Goal: Transaction & Acquisition: Download file/media

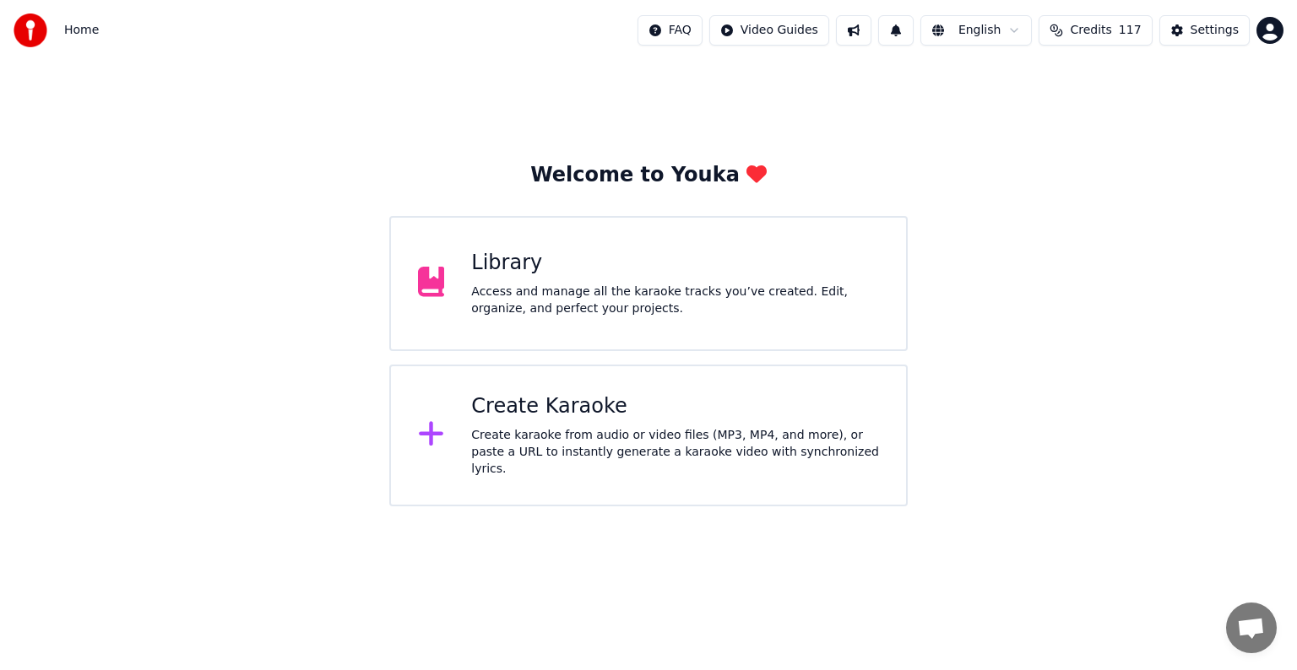
click at [631, 290] on div "Access and manage all the karaoke tracks you’ve created. Edit, organize, and pe…" at bounding box center [675, 301] width 408 height 34
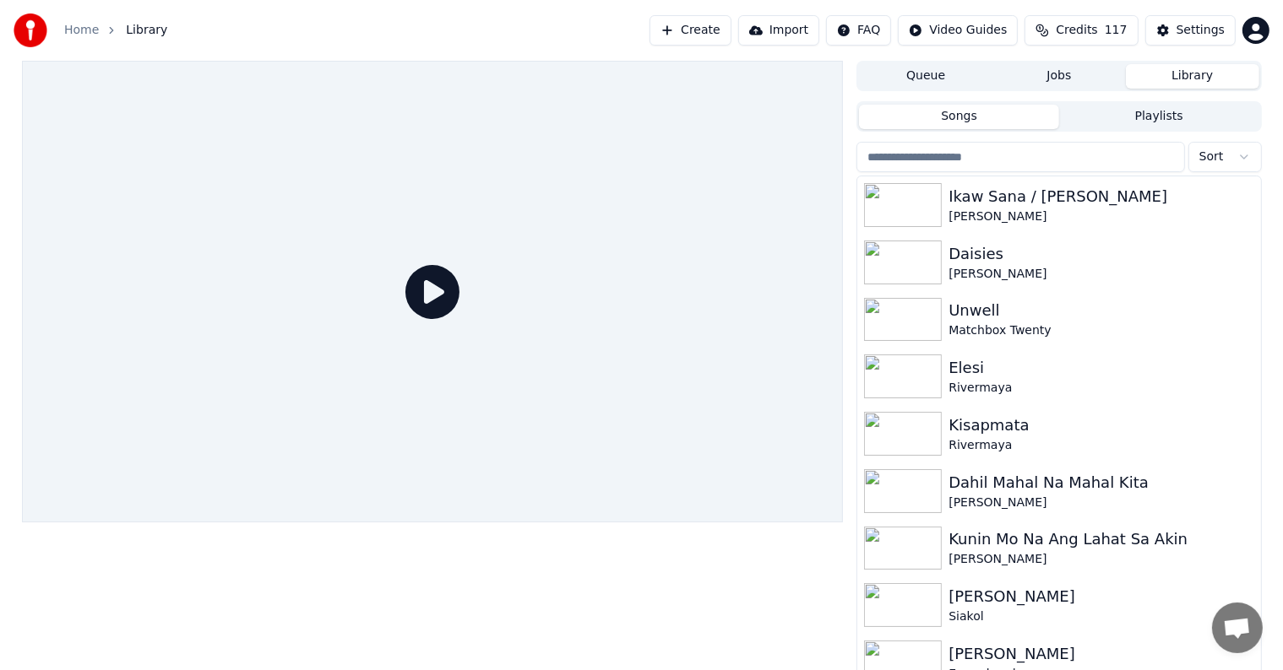
click at [1109, 157] on input "search" at bounding box center [1020, 157] width 328 height 30
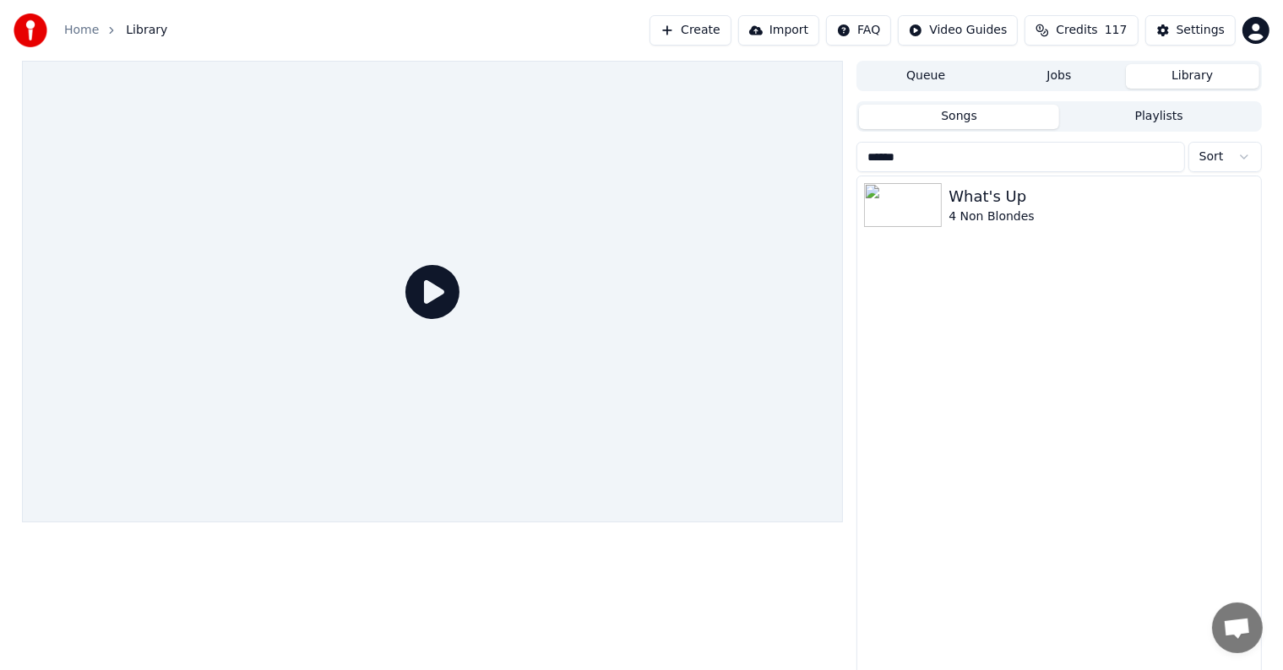
type input "******"
click at [1062, 188] on div "What's Up" at bounding box center [1092, 197] width 288 height 24
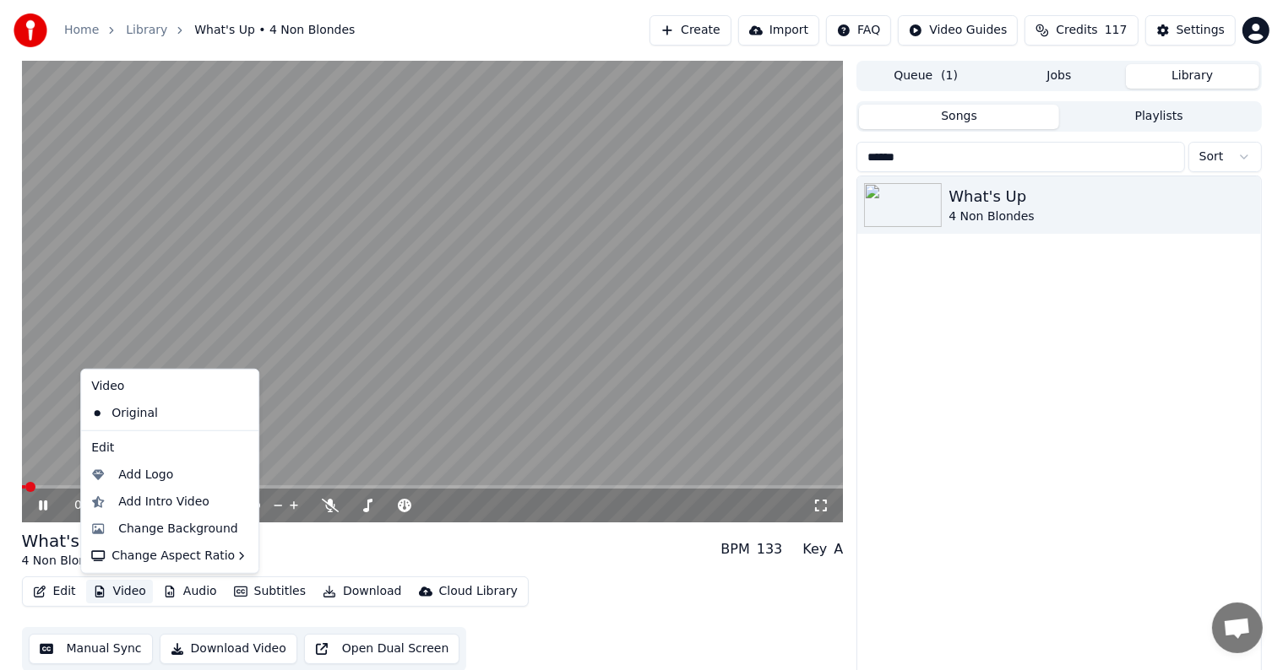
click at [116, 597] on button "Video" at bounding box center [119, 592] width 67 height 24
click at [176, 534] on div "Change Background" at bounding box center [178, 529] width 120 height 17
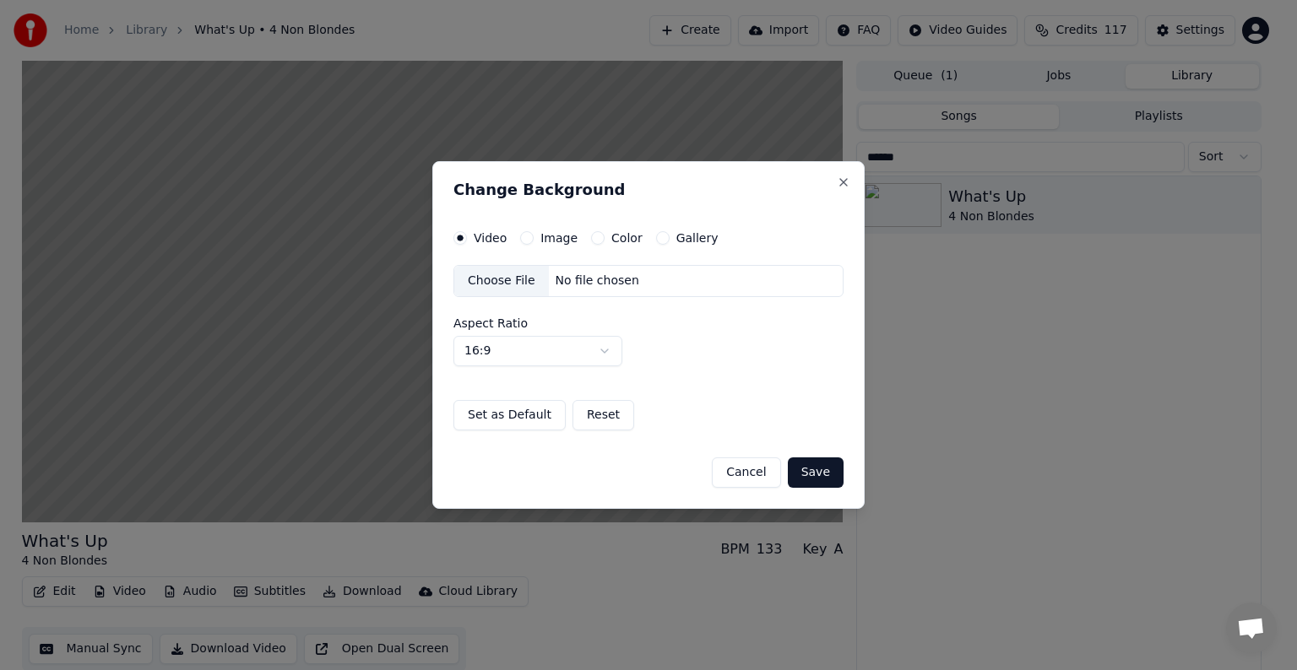
click at [529, 242] on button "Image" at bounding box center [527, 238] width 14 height 14
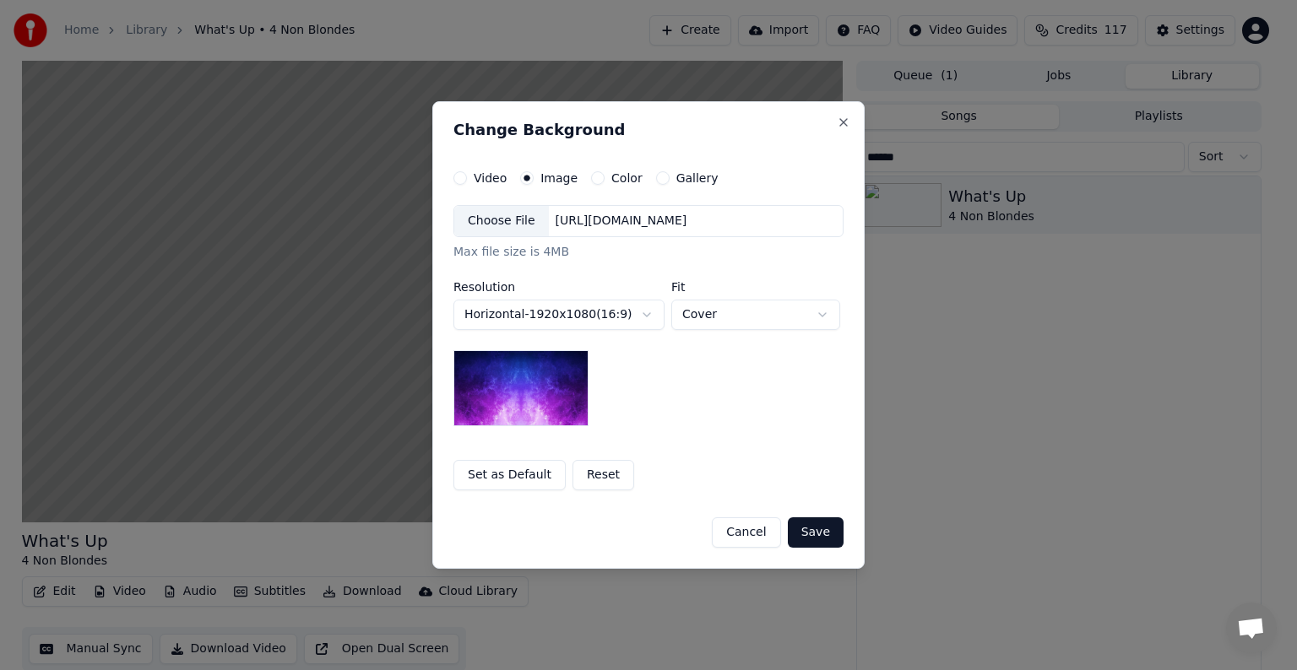
click at [498, 231] on div "Choose File" at bounding box center [501, 221] width 95 height 30
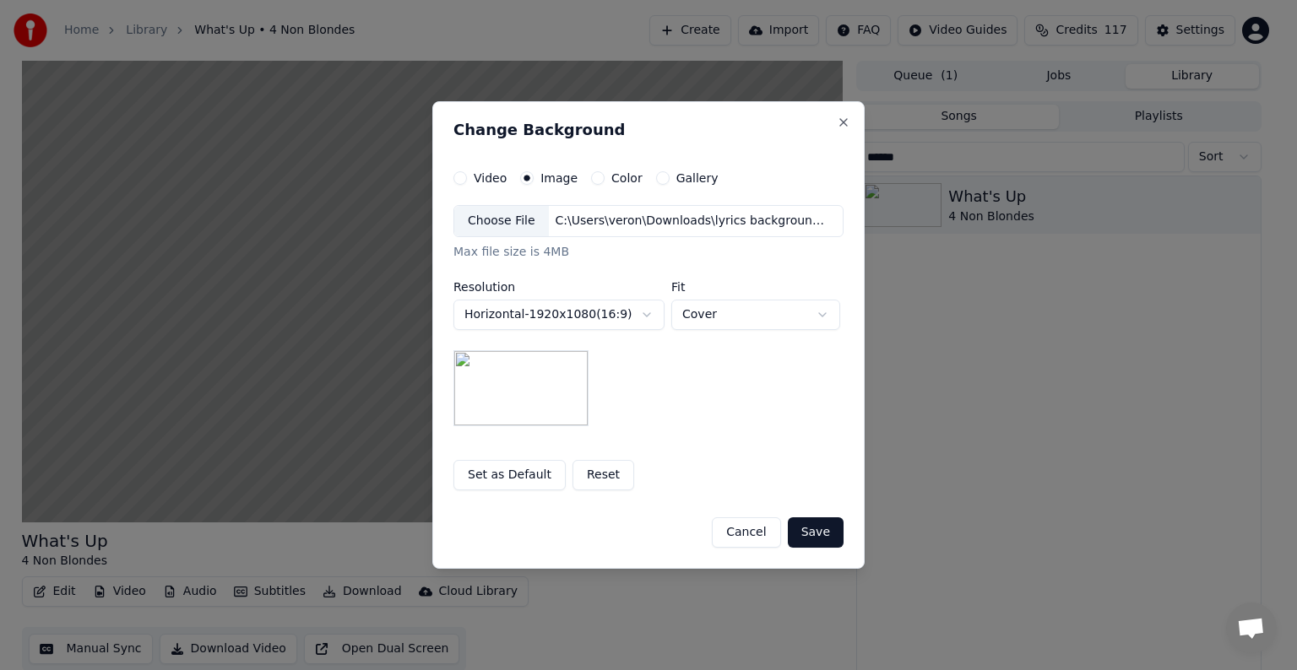
click at [828, 525] on button "Save" at bounding box center [816, 533] width 56 height 30
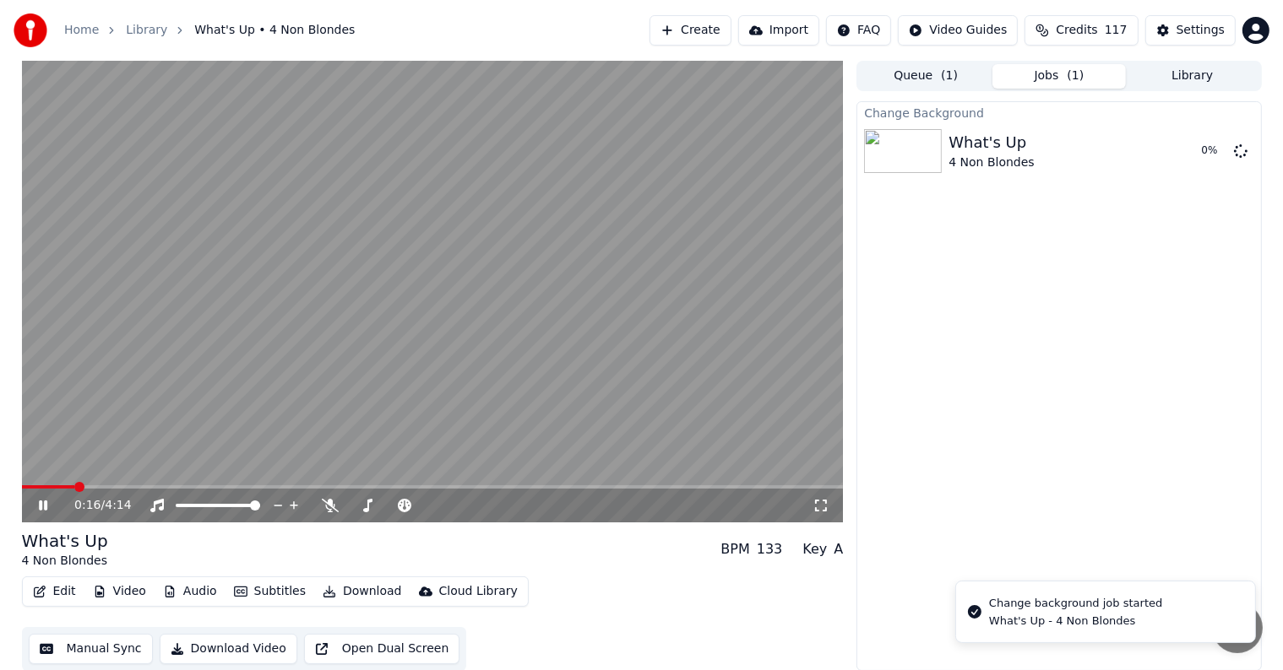
click at [41, 503] on icon at bounding box center [43, 506] width 8 height 10
click at [1209, 157] on button "Play" at bounding box center [1199, 151] width 53 height 30
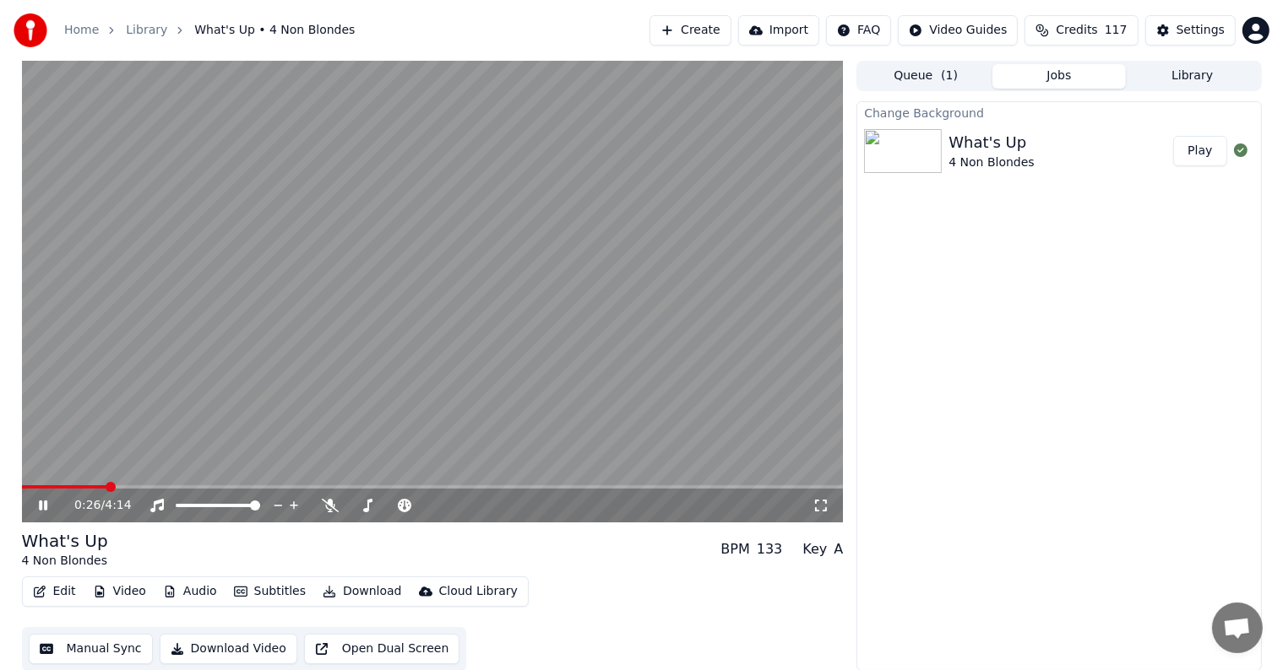
click at [41, 507] on icon at bounding box center [43, 506] width 8 height 10
click at [118, 488] on span at bounding box center [433, 487] width 822 height 3
click at [125, 488] on span at bounding box center [122, 487] width 10 height 10
click at [134, 486] on span at bounding box center [433, 487] width 822 height 3
click at [144, 486] on span at bounding box center [433, 487] width 822 height 3
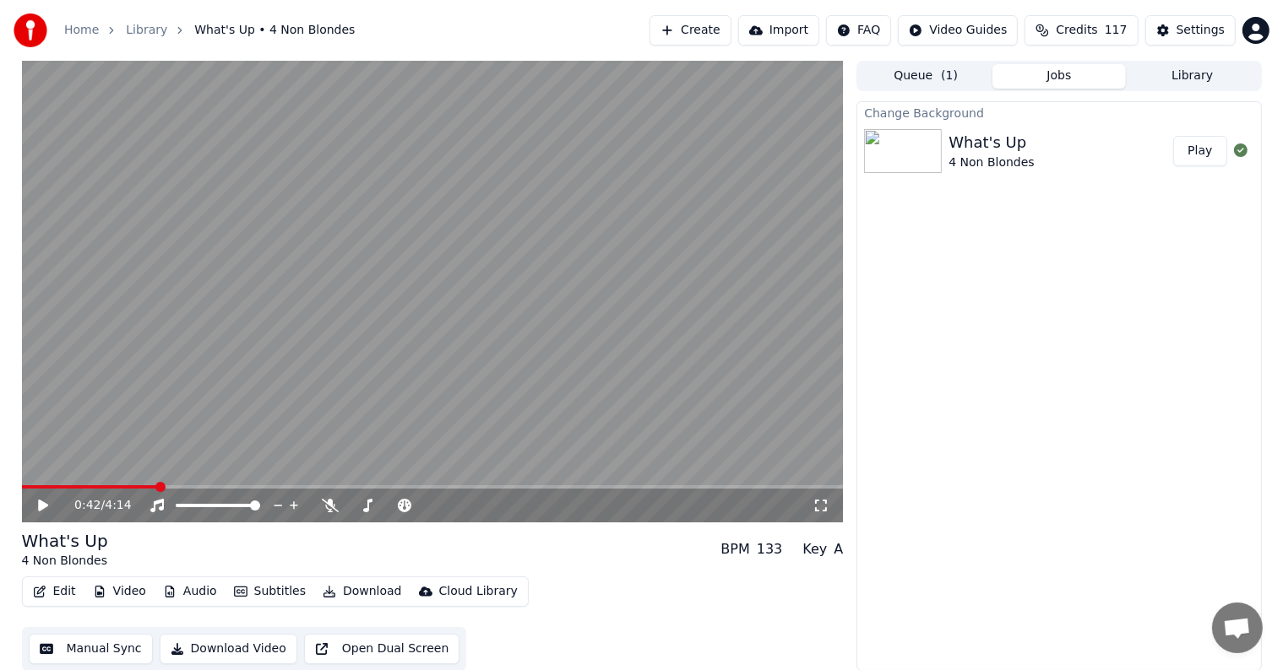
click at [156, 488] on span at bounding box center [433, 487] width 822 height 3
click at [173, 487] on span at bounding box center [433, 487] width 822 height 3
click at [189, 486] on span at bounding box center [433, 487] width 822 height 3
click at [196, 486] on span at bounding box center [192, 487] width 10 height 10
click at [209, 490] on div "0:52 / 4:14" at bounding box center [433, 506] width 822 height 34
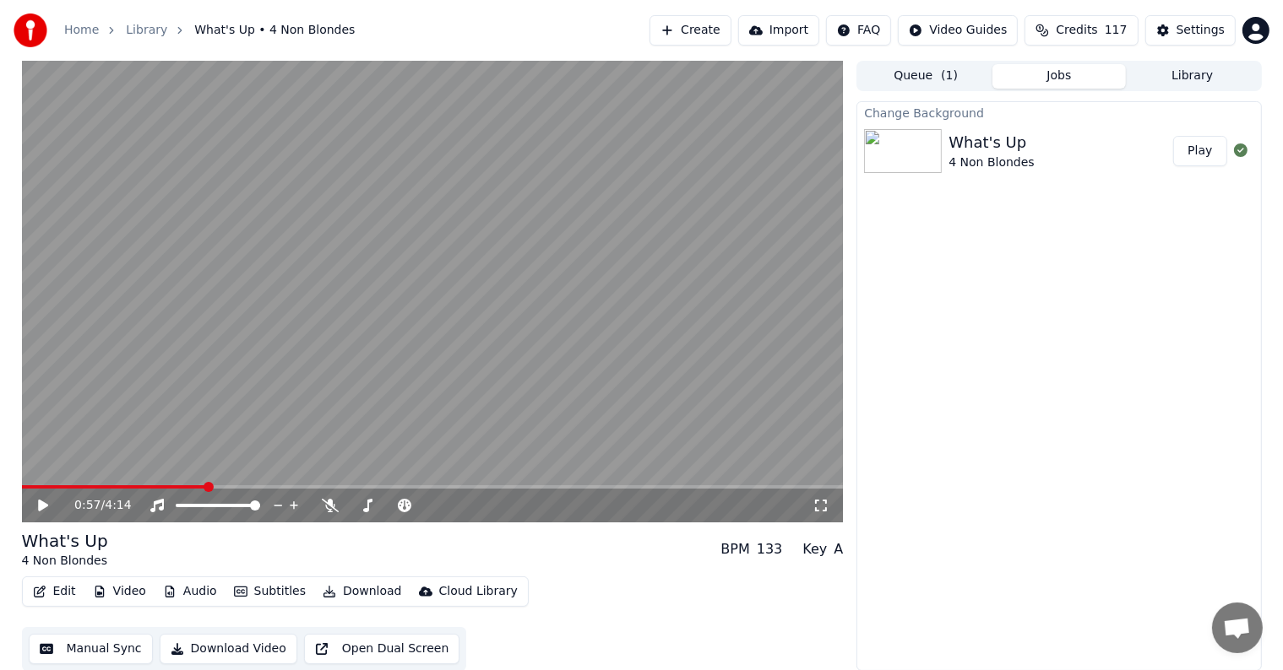
click at [205, 486] on span at bounding box center [433, 487] width 822 height 3
click at [220, 486] on span at bounding box center [433, 487] width 822 height 3
click at [230, 486] on span at bounding box center [433, 487] width 822 height 3
click at [240, 487] on span at bounding box center [433, 487] width 822 height 3
click at [250, 487] on span at bounding box center [433, 487] width 822 height 3
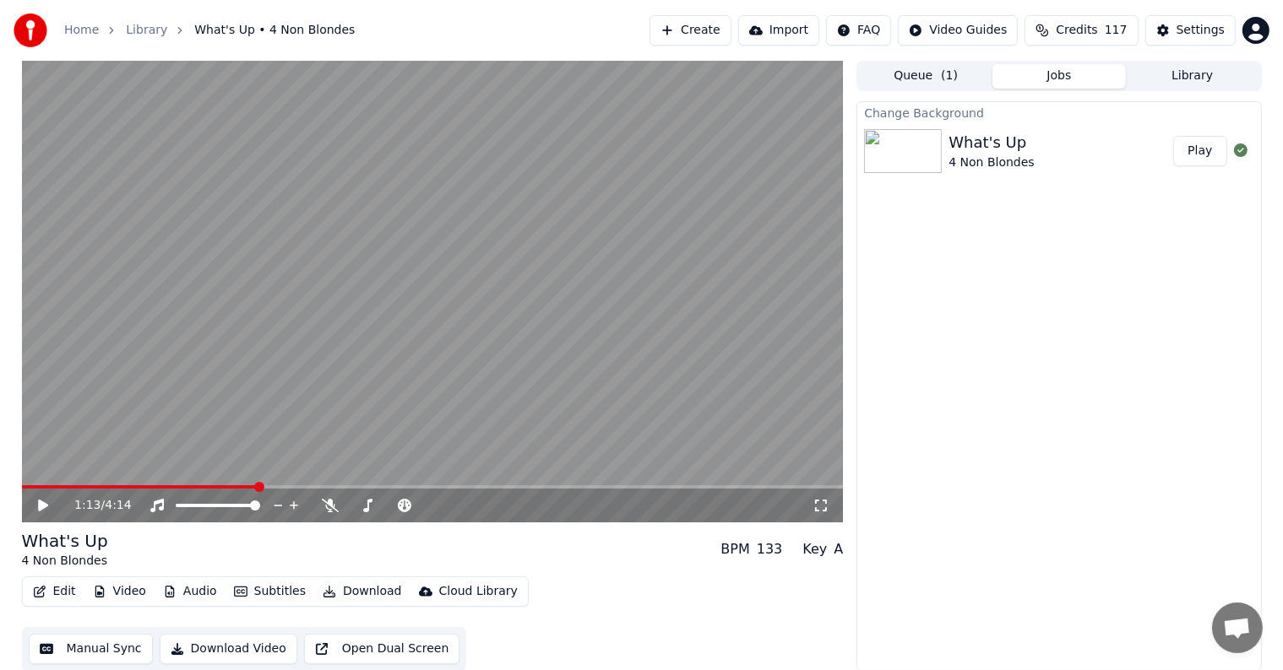
click at [258, 486] on span at bounding box center [433, 487] width 822 height 3
click at [267, 487] on span at bounding box center [433, 487] width 822 height 3
click at [277, 486] on span at bounding box center [433, 487] width 822 height 3
click at [284, 489] on span at bounding box center [433, 487] width 822 height 3
click at [290, 487] on span at bounding box center [433, 487] width 822 height 3
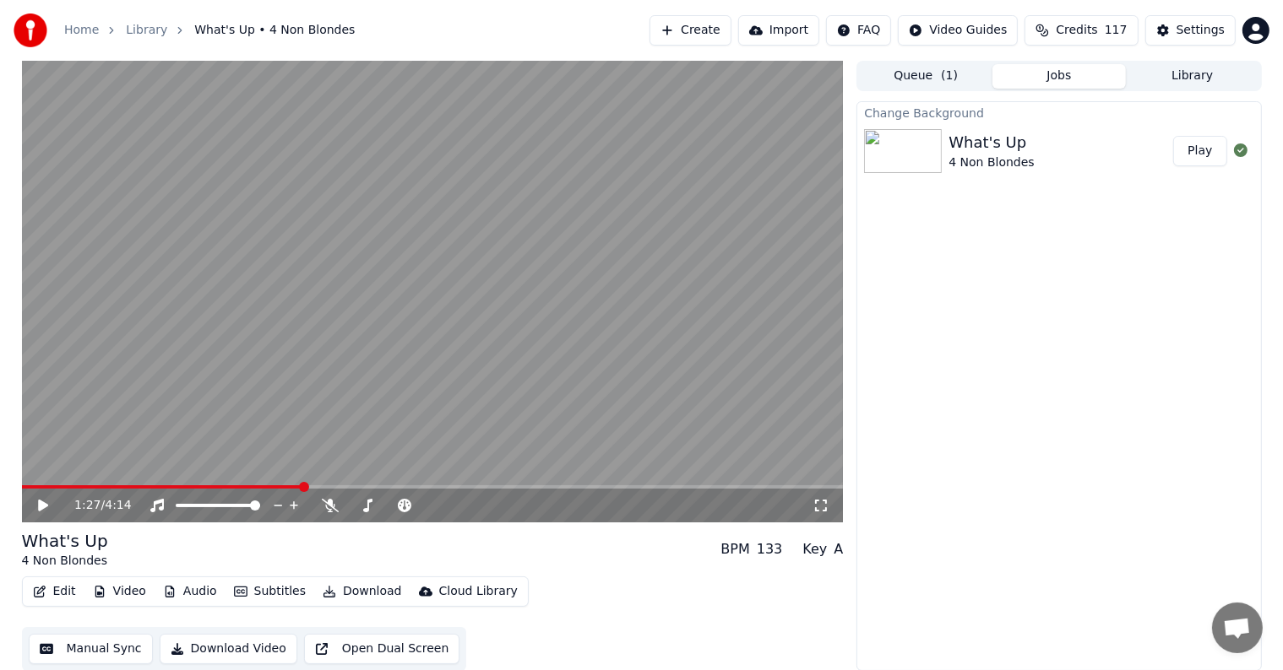
click at [301, 487] on span at bounding box center [433, 487] width 822 height 3
click at [317, 486] on span at bounding box center [433, 487] width 822 height 3
click at [328, 486] on span at bounding box center [433, 487] width 822 height 3
click at [334, 486] on span at bounding box center [433, 487] width 822 height 3
click at [345, 487] on span at bounding box center [433, 487] width 822 height 3
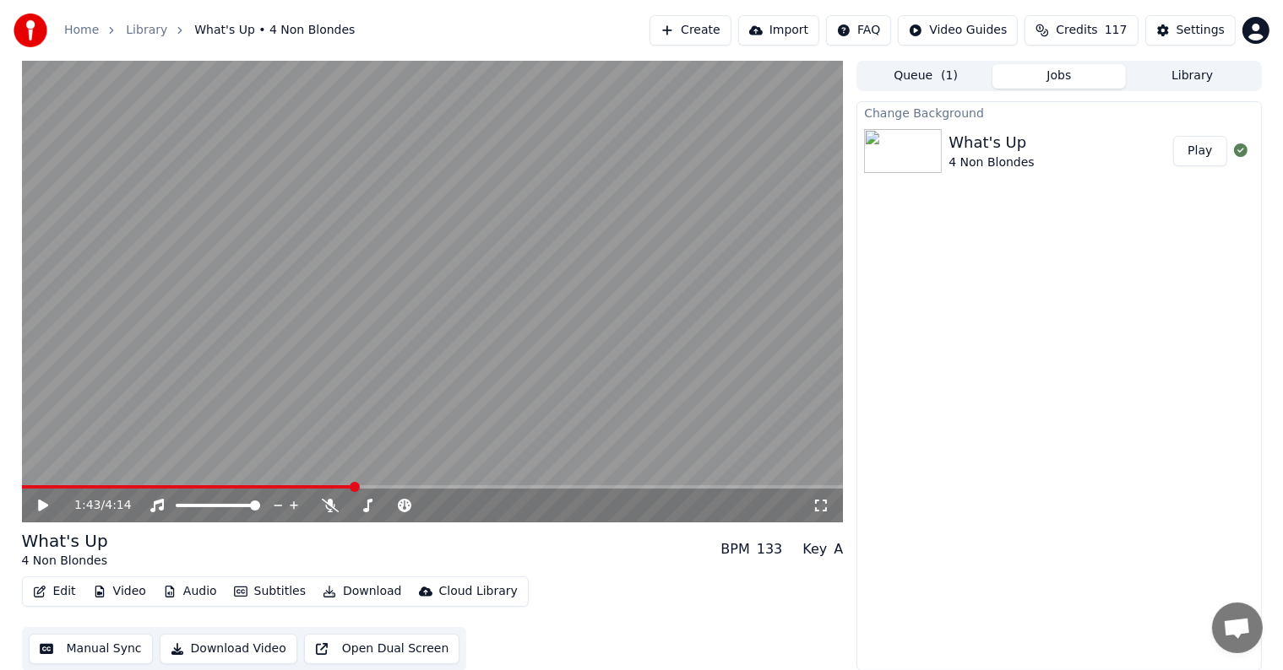
click at [355, 488] on span at bounding box center [433, 487] width 822 height 3
click at [364, 488] on span at bounding box center [433, 487] width 822 height 3
click at [372, 486] on span at bounding box center [433, 487] width 822 height 3
click at [388, 488] on span at bounding box center [433, 487] width 822 height 3
click at [395, 486] on span at bounding box center [433, 487] width 822 height 3
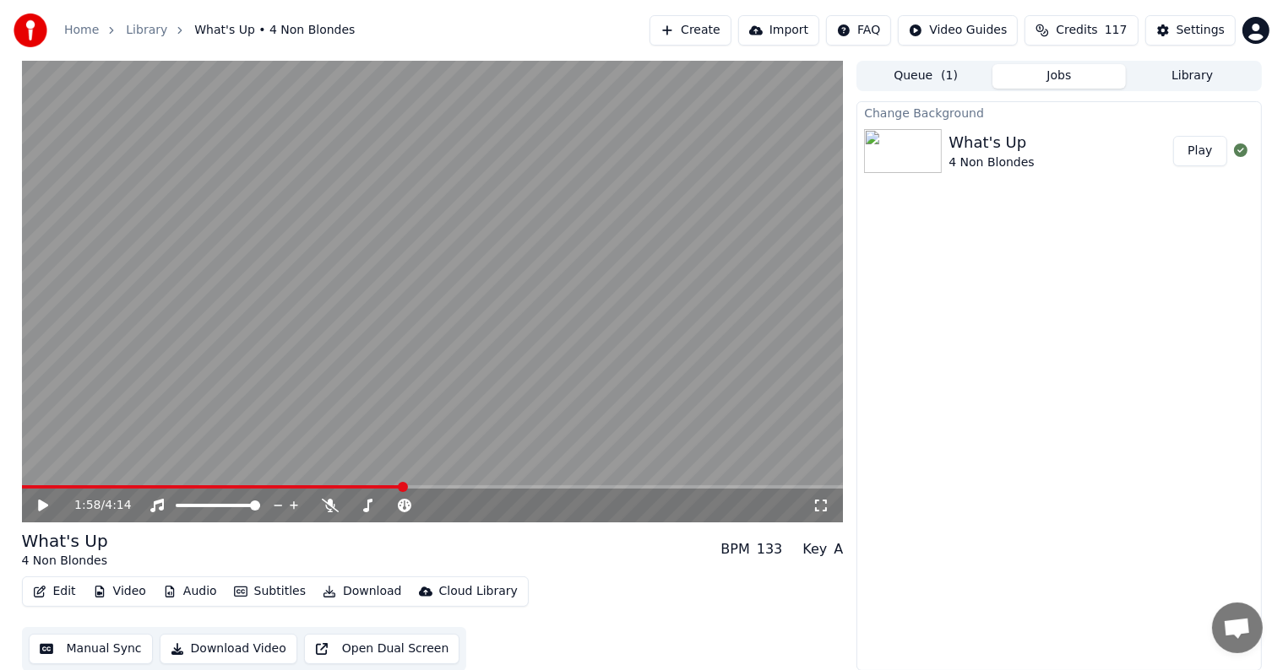
click at [402, 486] on span at bounding box center [433, 487] width 822 height 3
click at [409, 486] on span at bounding box center [433, 487] width 822 height 3
click at [414, 486] on span at bounding box center [433, 487] width 822 height 3
click at [423, 488] on span at bounding box center [433, 487] width 822 height 3
click at [431, 488] on span at bounding box center [433, 487] width 822 height 3
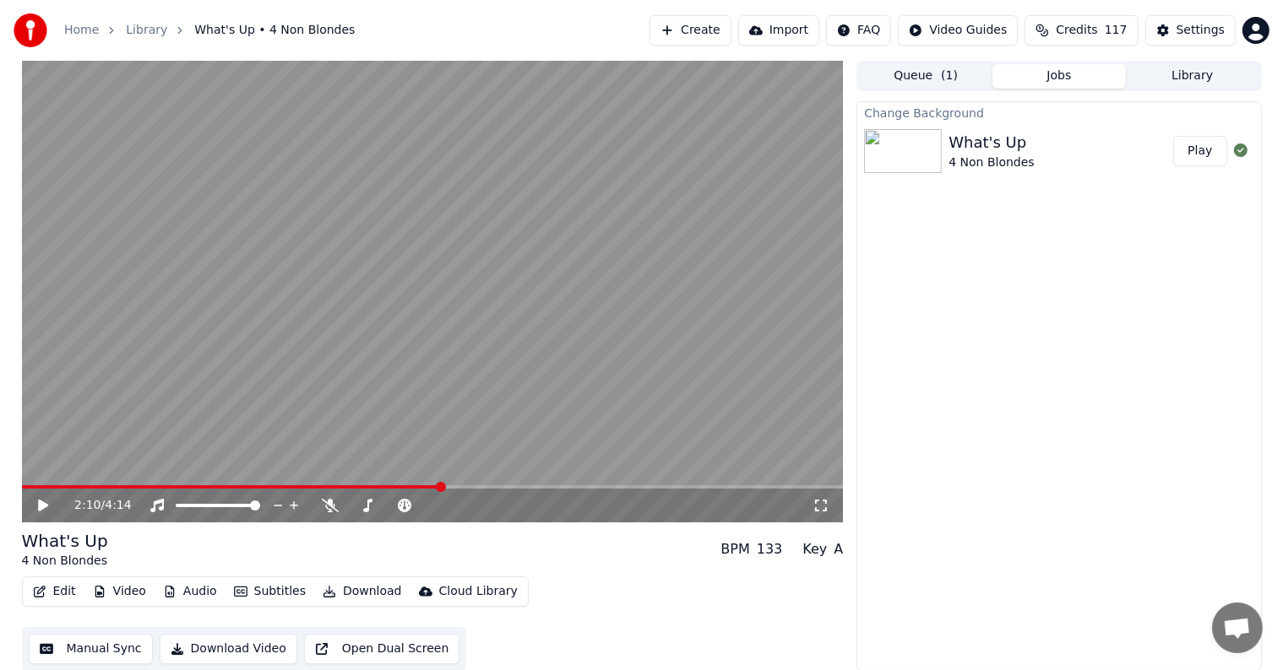
click at [442, 486] on span at bounding box center [433, 487] width 822 height 3
click at [450, 486] on span at bounding box center [433, 487] width 822 height 3
click at [464, 487] on span at bounding box center [433, 487] width 822 height 3
click at [470, 487] on span at bounding box center [433, 487] width 822 height 3
click at [480, 486] on span at bounding box center [433, 487] width 822 height 3
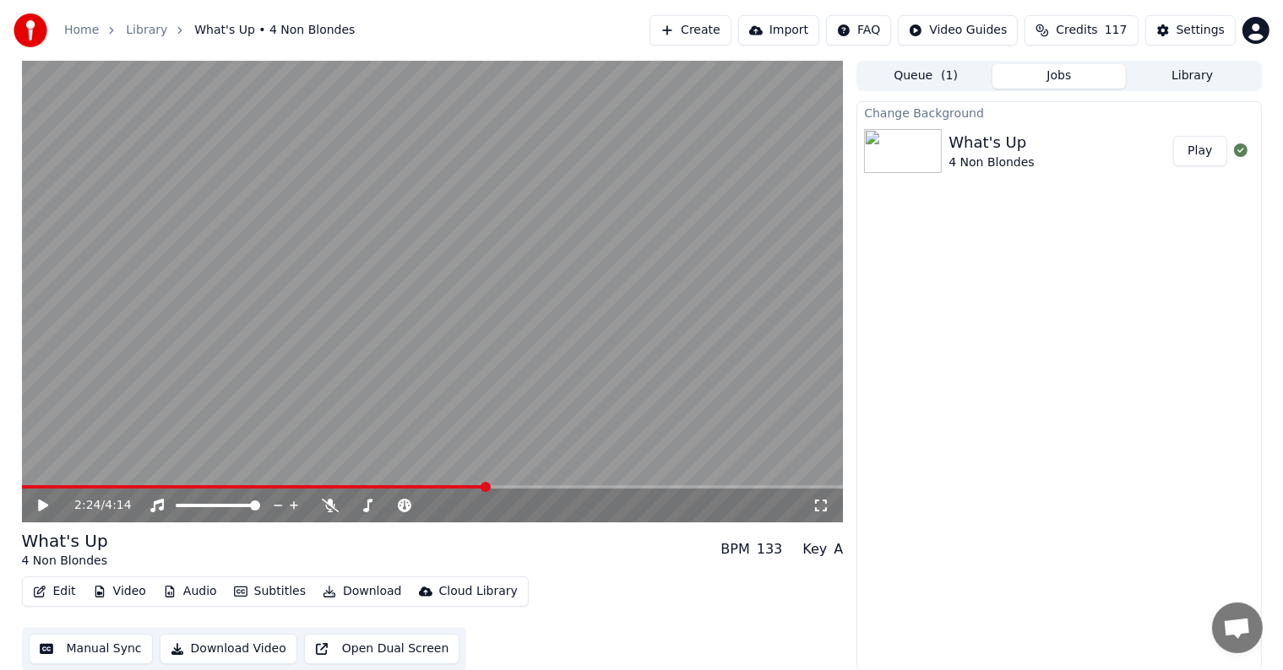
click at [486, 486] on span at bounding box center [433, 487] width 822 height 3
click at [491, 486] on span at bounding box center [433, 487] width 822 height 3
click at [494, 487] on span at bounding box center [495, 487] width 10 height 10
click at [500, 487] on span at bounding box center [433, 487] width 822 height 3
click at [512, 486] on span at bounding box center [433, 487] width 822 height 3
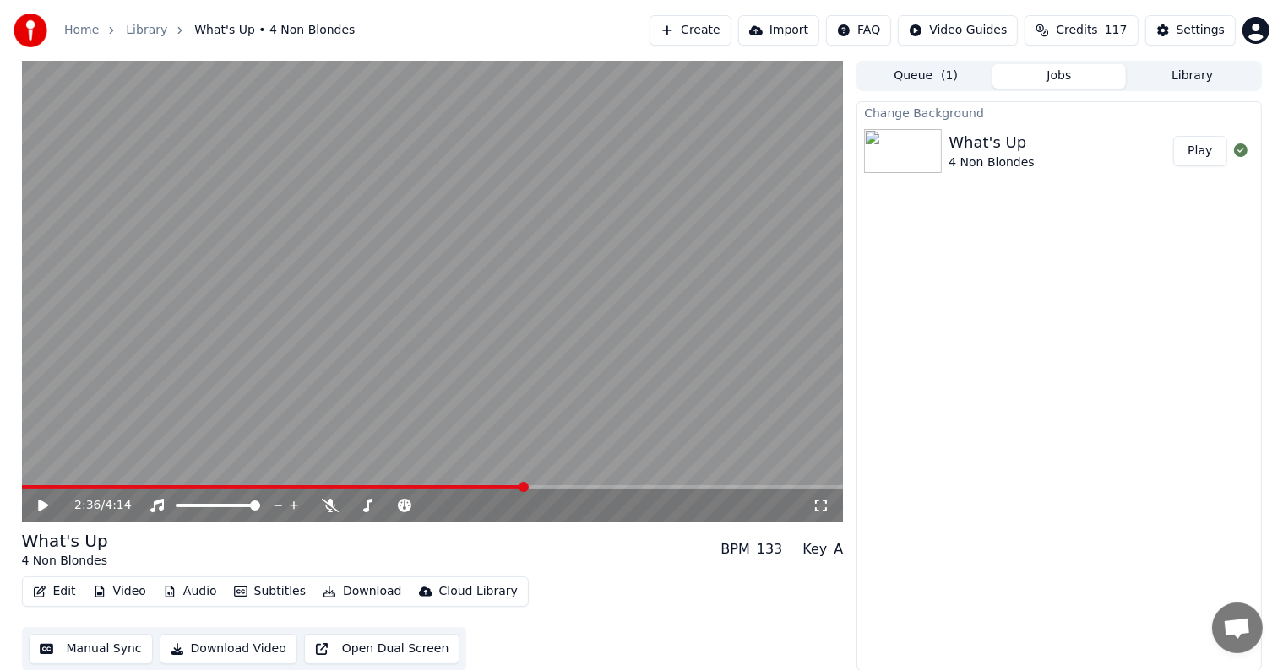
click at [524, 486] on span at bounding box center [433, 487] width 822 height 3
click at [536, 485] on video at bounding box center [433, 292] width 822 height 462
click at [537, 486] on span at bounding box center [433, 487] width 822 height 3
click at [560, 486] on span at bounding box center [433, 487] width 822 height 3
click at [567, 484] on video at bounding box center [433, 292] width 822 height 462
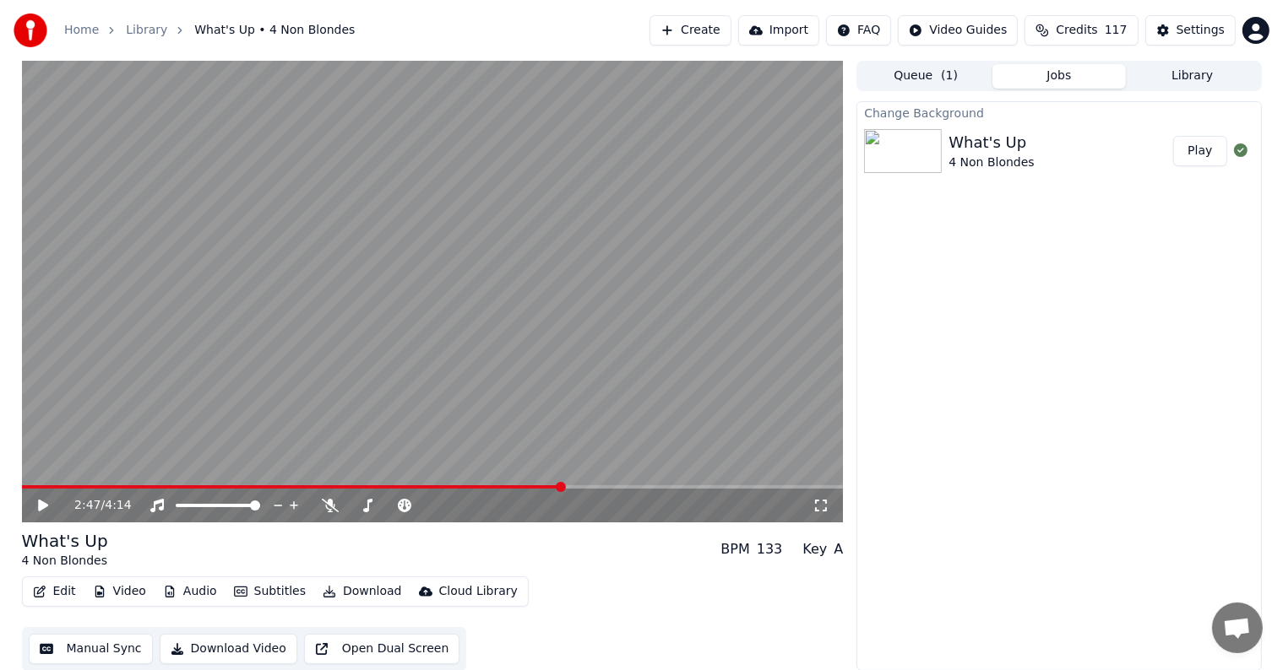
click at [571, 485] on video at bounding box center [433, 292] width 822 height 462
click at [575, 486] on span at bounding box center [433, 487] width 822 height 3
click at [589, 490] on div "2:52 / 4:14" at bounding box center [433, 506] width 822 height 34
click at [594, 487] on span at bounding box center [433, 487] width 822 height 3
click at [602, 486] on span at bounding box center [433, 487] width 822 height 3
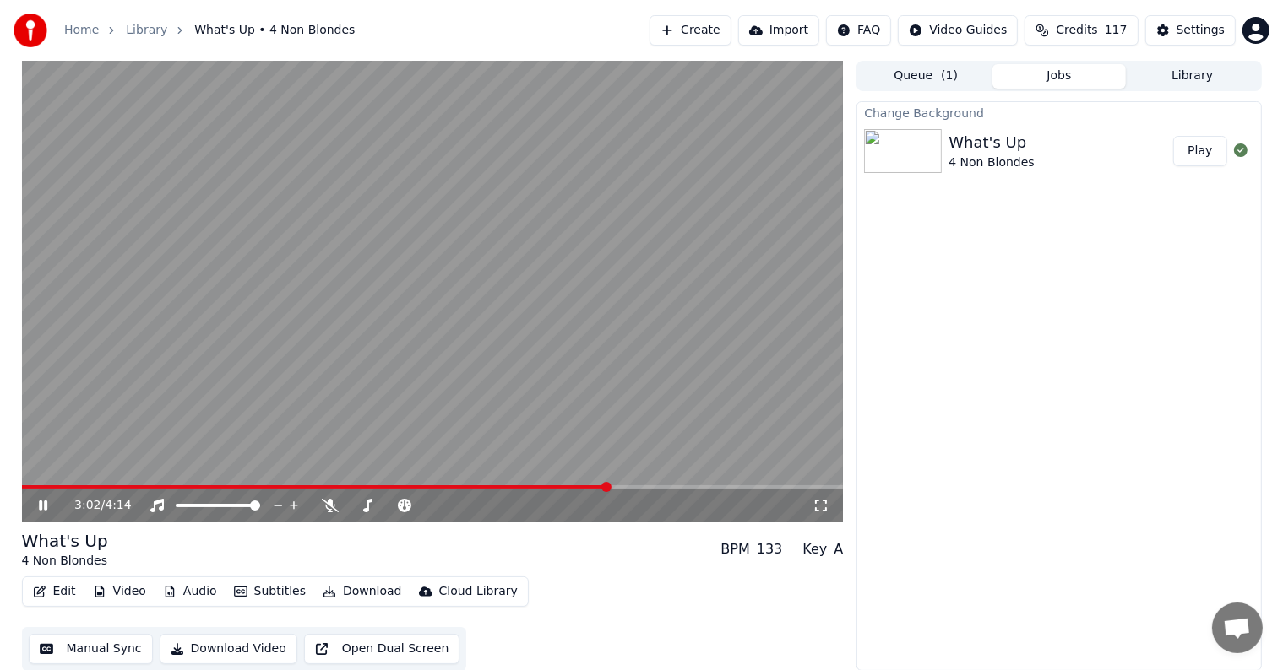
click at [611, 486] on span at bounding box center [433, 487] width 822 height 3
click at [625, 489] on span at bounding box center [433, 487] width 822 height 3
click at [633, 488] on span at bounding box center [433, 487] width 822 height 3
click at [645, 486] on span at bounding box center [433, 487] width 822 height 3
click at [652, 486] on span at bounding box center [433, 487] width 822 height 3
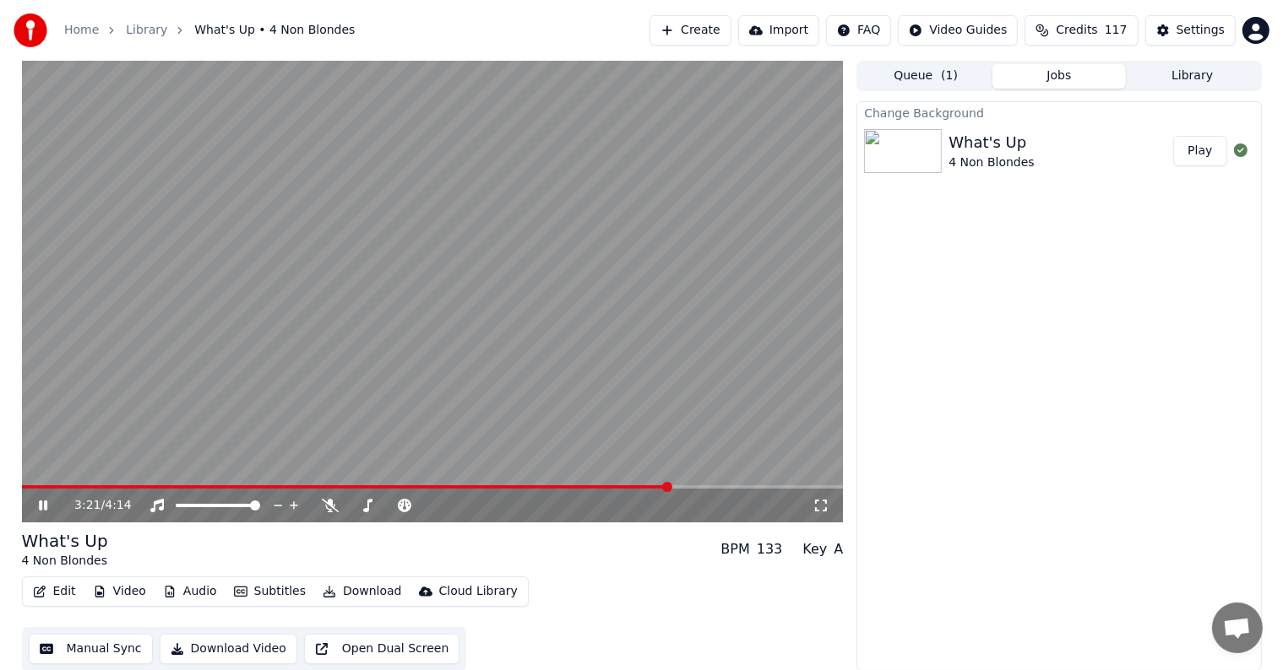
click at [672, 486] on span at bounding box center [433, 487] width 822 height 3
click at [690, 486] on span at bounding box center [433, 487] width 822 height 3
click at [703, 485] on video at bounding box center [433, 292] width 822 height 462
click at [709, 486] on span at bounding box center [433, 487] width 822 height 3
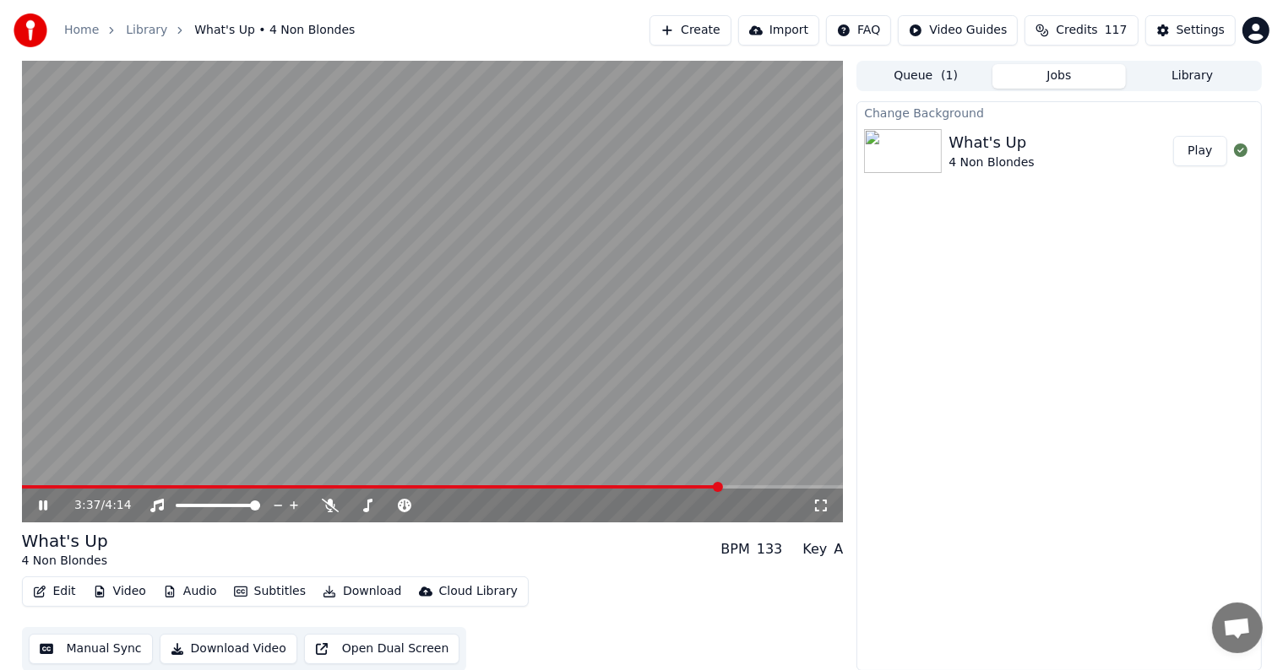
click at [723, 486] on span at bounding box center [433, 487] width 822 height 3
click at [746, 487] on span at bounding box center [433, 487] width 822 height 3
click at [757, 488] on span at bounding box center [433, 487] width 822 height 3
click at [775, 488] on span at bounding box center [433, 487] width 822 height 3
click at [790, 486] on span at bounding box center [433, 487] width 822 height 3
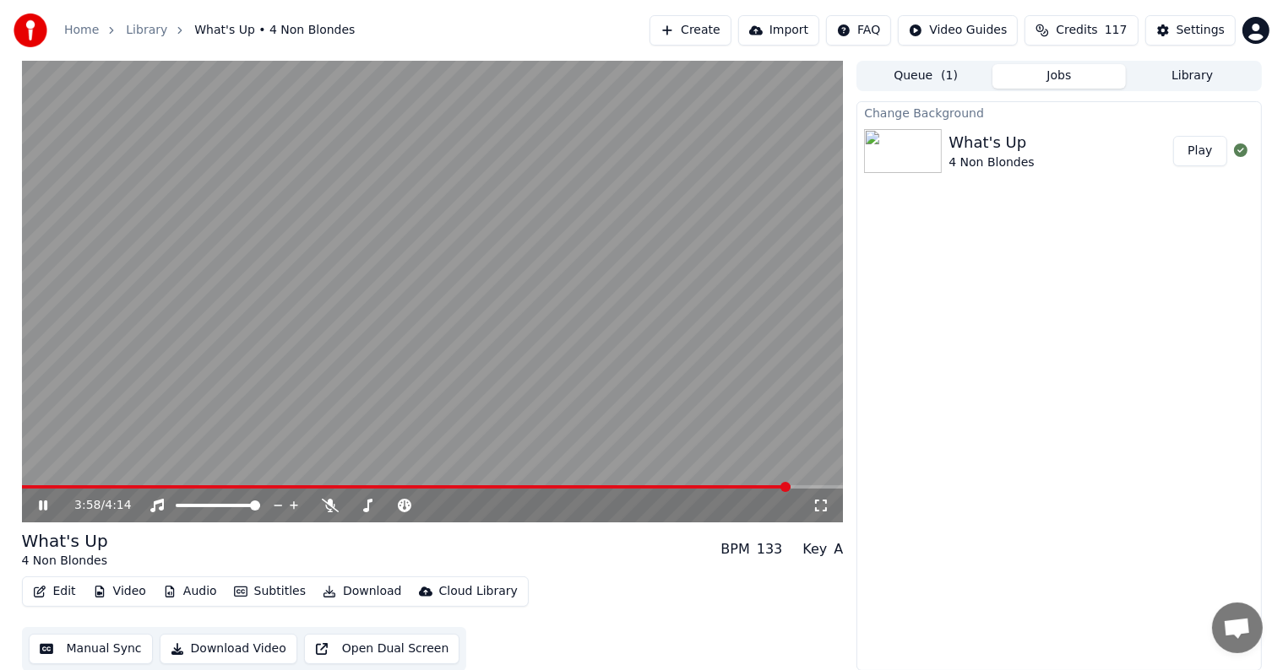
click at [802, 488] on span at bounding box center [433, 487] width 822 height 3
click at [817, 487] on span at bounding box center [433, 487] width 822 height 3
click at [777, 486] on span at bounding box center [399, 487] width 755 height 3
click at [84, 655] on button "Manual Sync" at bounding box center [91, 649] width 124 height 30
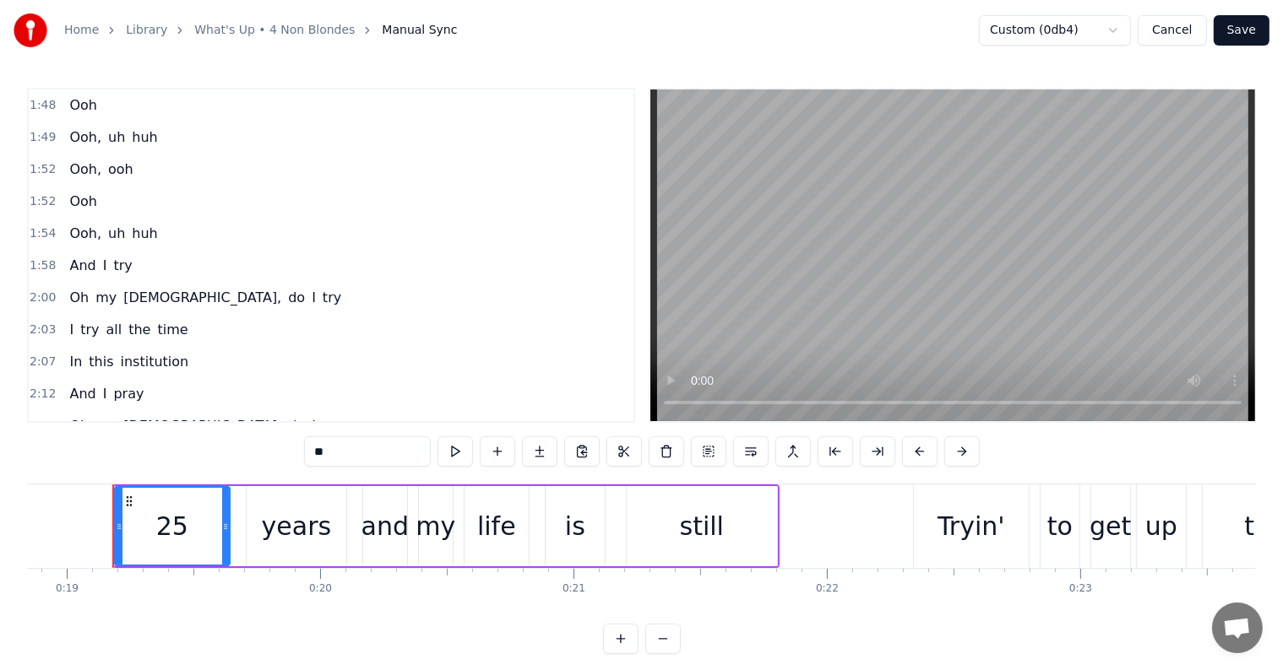
scroll to position [1376, 0]
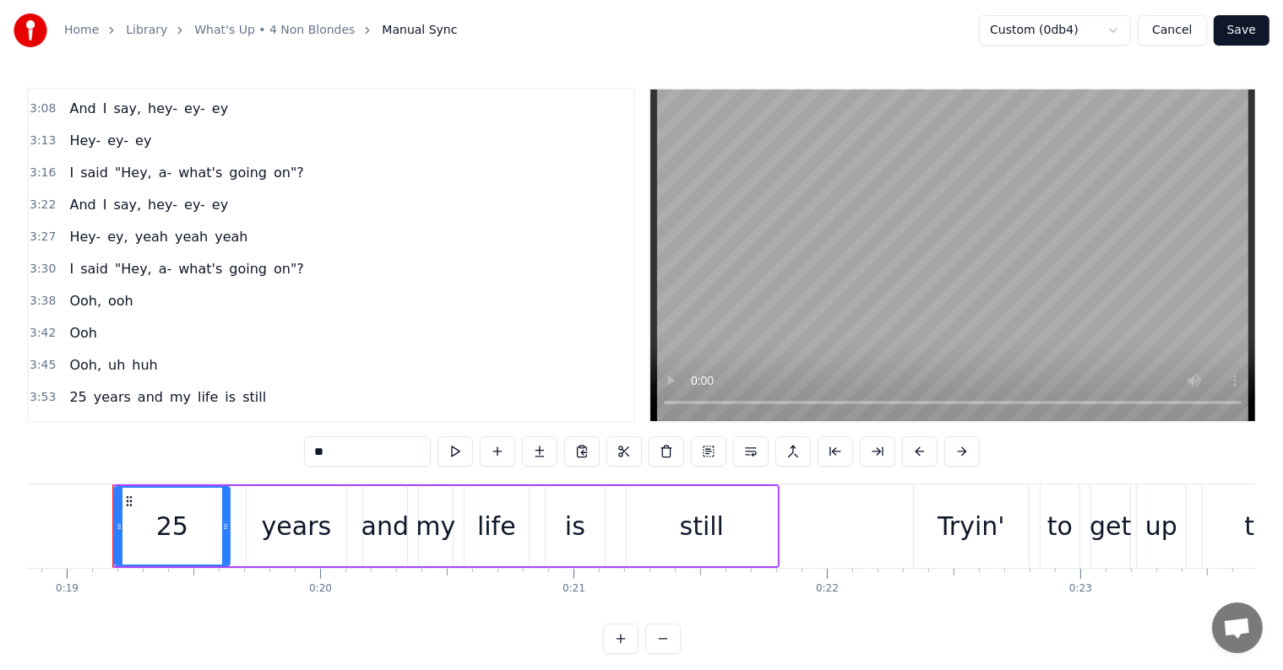
click at [198, 452] on span "mmm" at bounding box center [219, 461] width 43 height 19
type input "***"
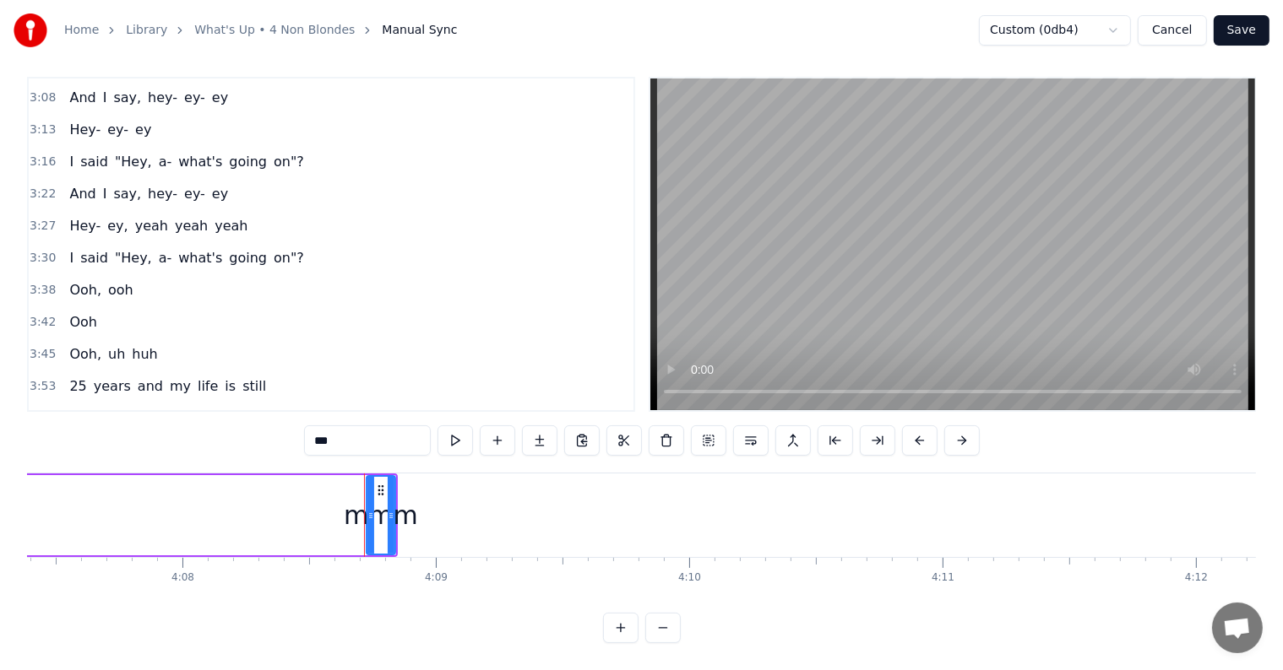
scroll to position [0, 62921]
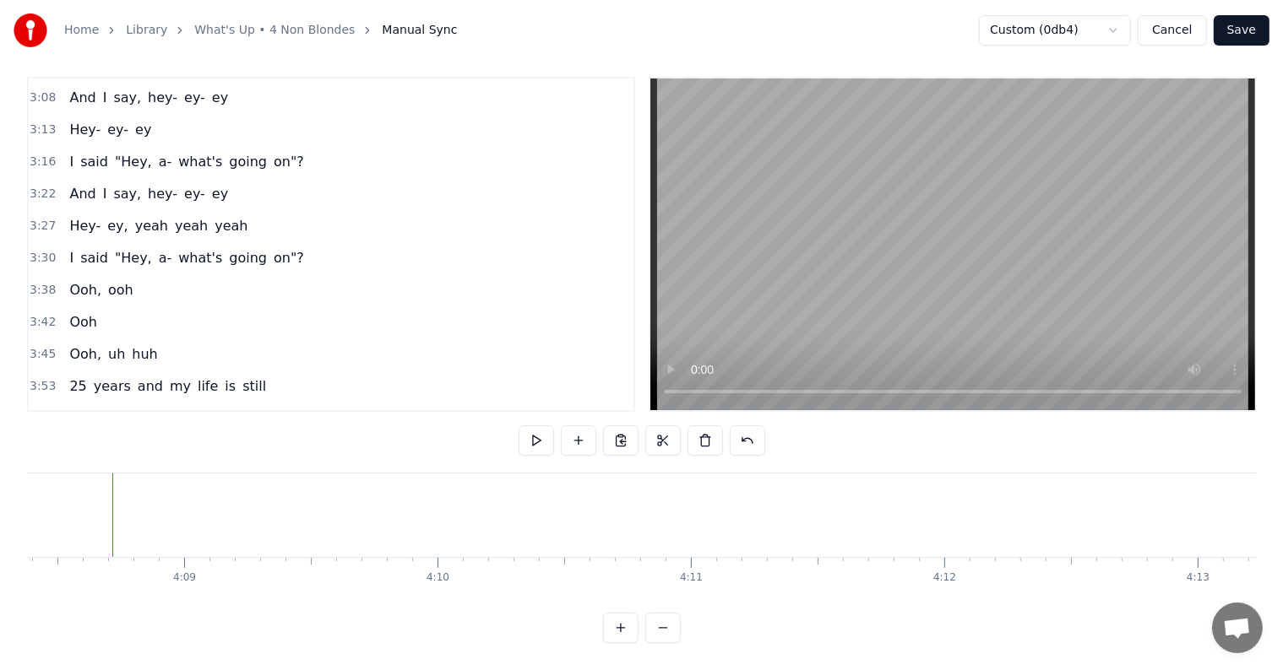
click at [158, 441] on span "destination," at bounding box center [153, 450] width 84 height 19
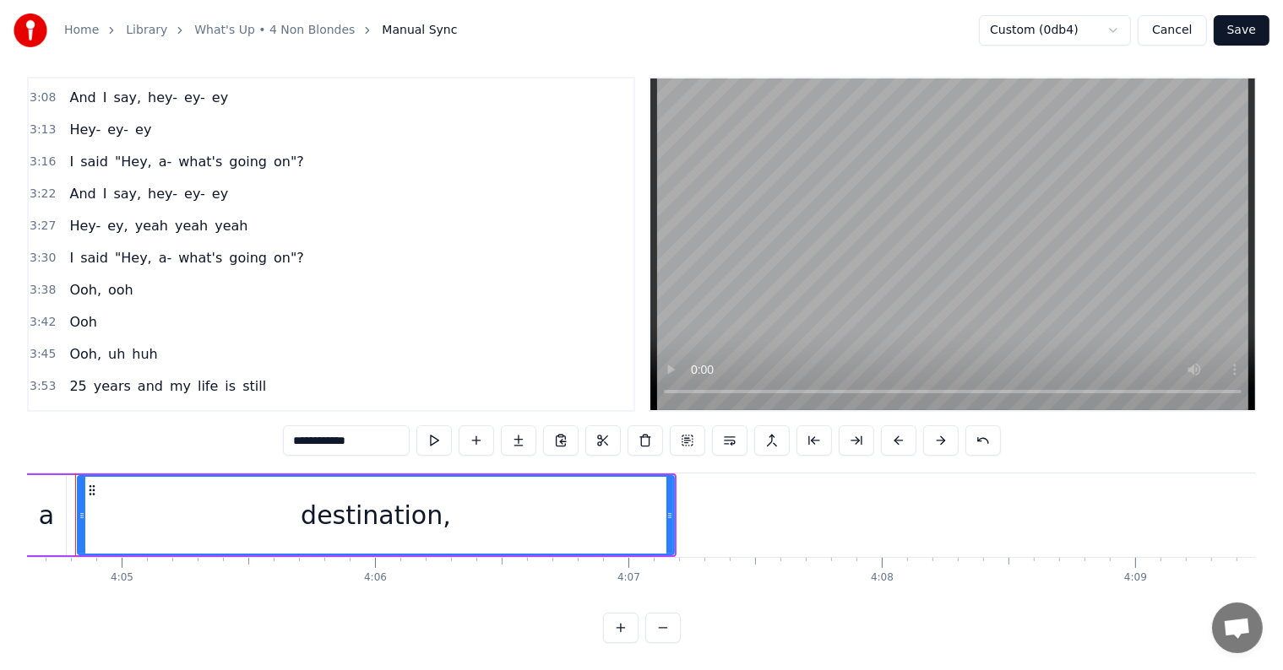
click at [372, 431] on input "**********" at bounding box center [346, 441] width 127 height 30
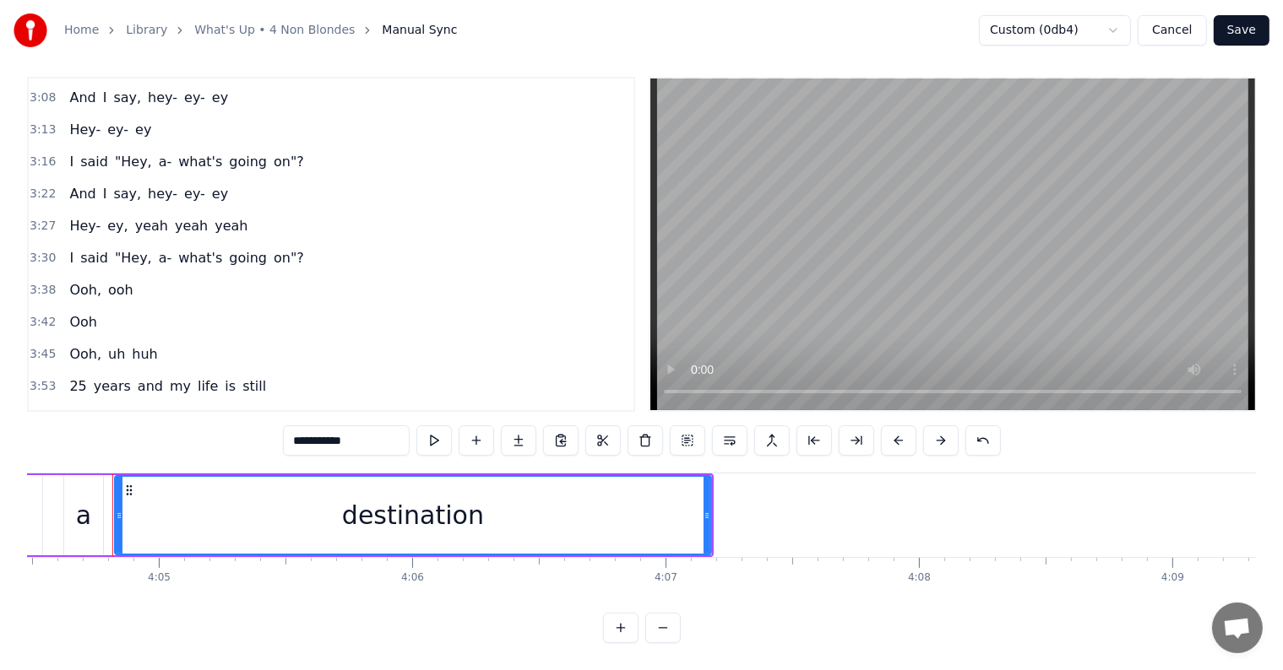
type input "**********"
click at [1247, 19] on button "Save" at bounding box center [1241, 30] width 56 height 30
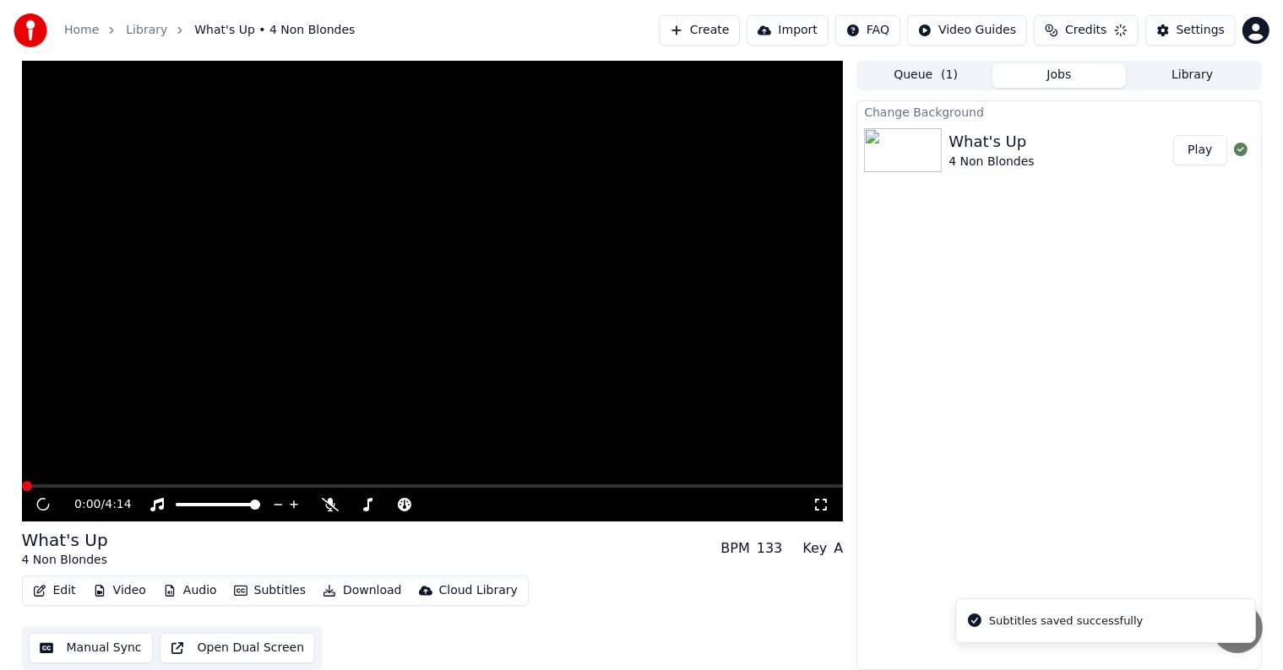
scroll to position [1, 0]
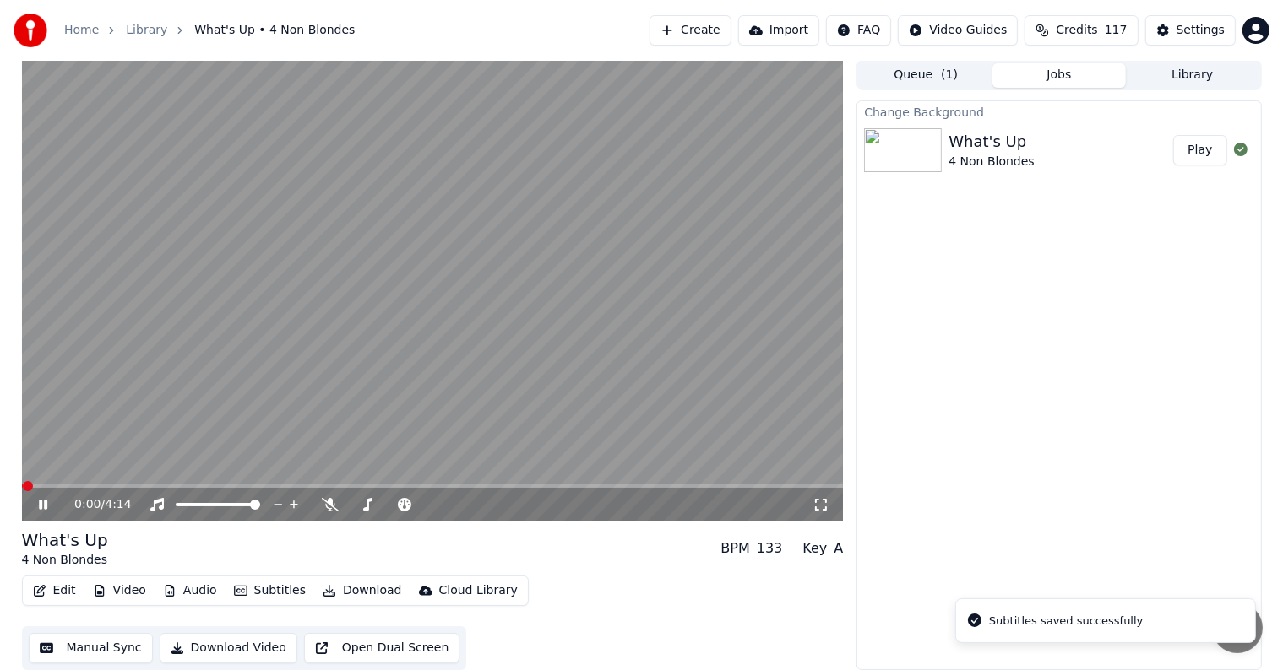
click at [360, 594] on button "Download" at bounding box center [362, 591] width 93 height 24
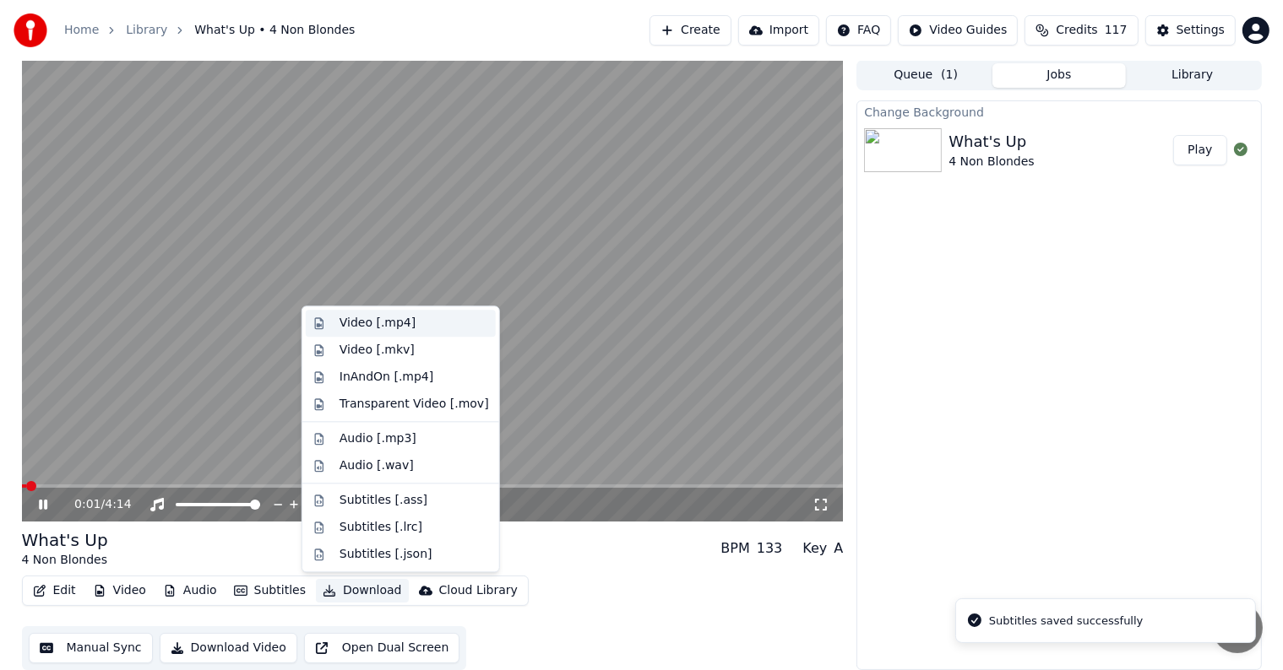
click at [418, 323] on div "Video [.mp4]" at bounding box center [413, 323] width 149 height 17
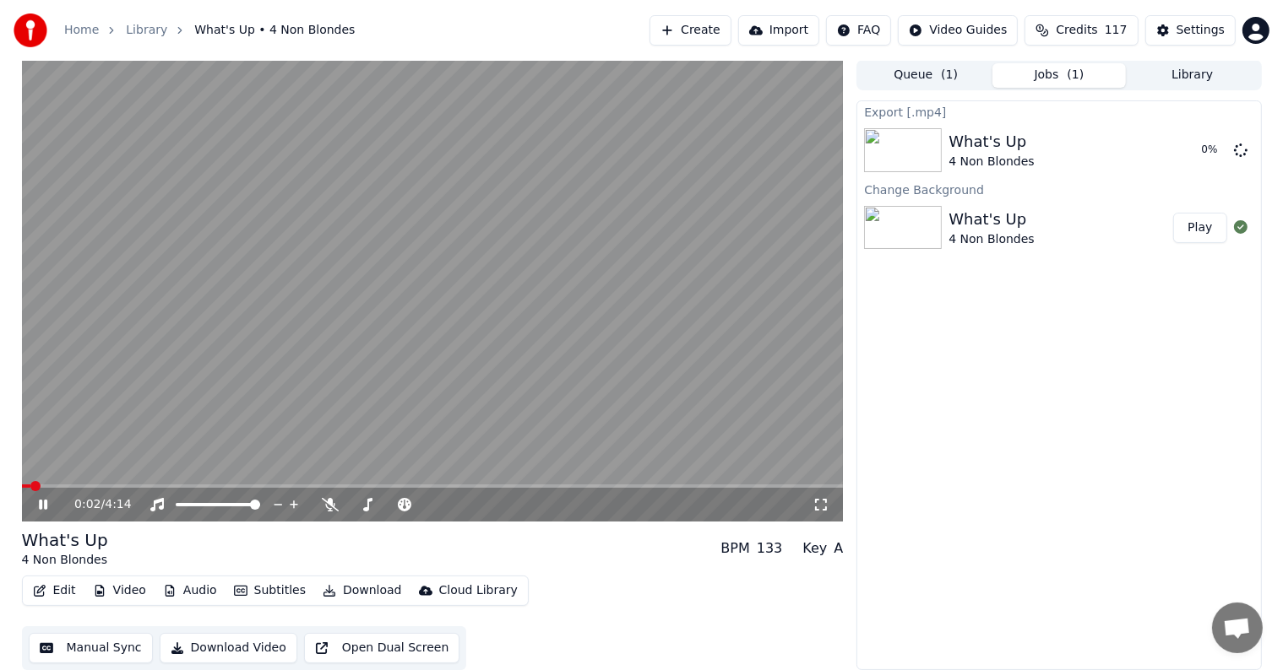
click at [413, 338] on video at bounding box center [433, 291] width 822 height 462
